Goal: Transaction & Acquisition: Book appointment/travel/reservation

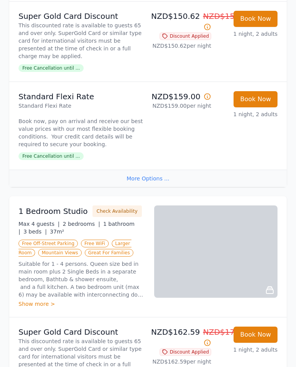
scroll to position [898, 0]
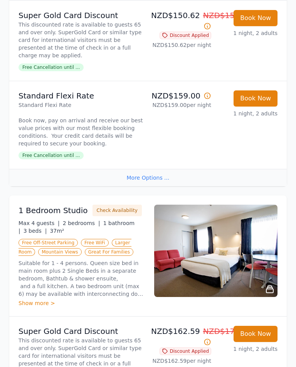
click at [37, 300] on div "Show more >" at bounding box center [81, 304] width 126 height 8
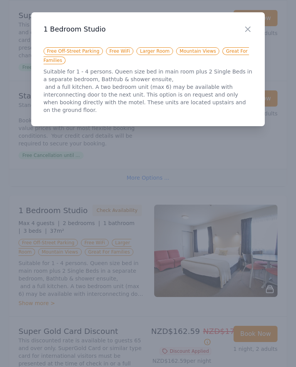
click at [250, 23] on div "Close" at bounding box center [254, 24] width 22 height 24
click at [254, 27] on div "Close" at bounding box center [254, 24] width 22 height 24
click at [256, 27] on div "Close" at bounding box center [254, 24] width 22 height 24
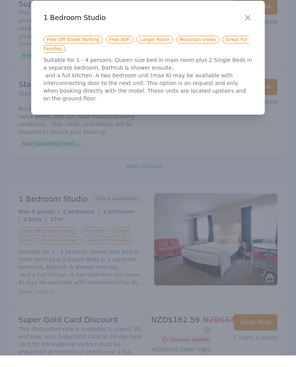
scroll to position [911, 0]
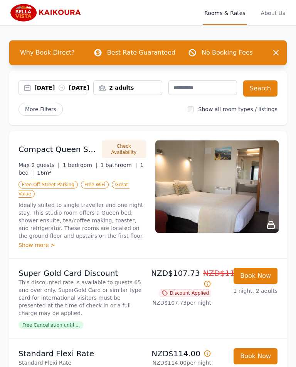
scroll to position [0, 30]
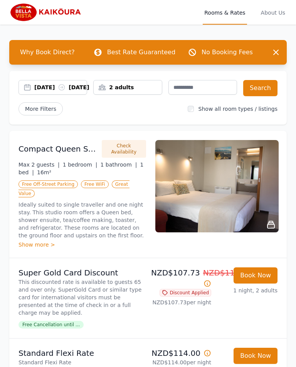
click at [26, 12] on img at bounding box center [46, 12] width 74 height 18
